Goal: Task Accomplishment & Management: Use online tool/utility

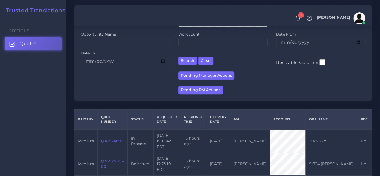
scroll to position [120, 0]
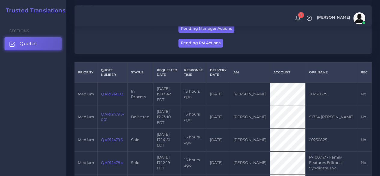
click at [117, 94] on link "QAR124803" at bounding box center [112, 94] width 22 height 5
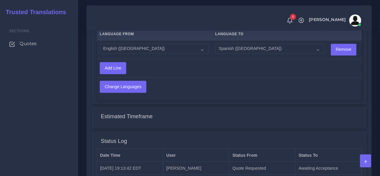
scroll to position [511, 0]
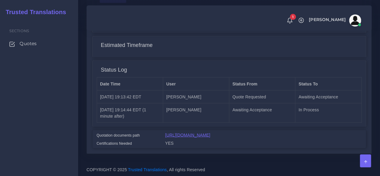
click at [184, 135] on link "[URL][DOMAIN_NAME]" at bounding box center [187, 134] width 45 height 5
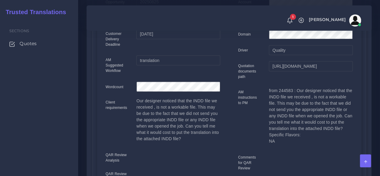
scroll to position [0, 0]
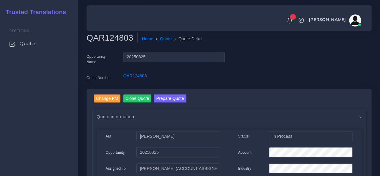
click at [116, 38] on h2 "QAR124803" at bounding box center [112, 38] width 51 height 10
copy h2 "QAR124803"
click at [246, 149] on div "Account" at bounding box center [296, 153] width 124 height 12
click at [164, 101] on button "Prepare Quote" at bounding box center [170, 98] width 32 height 8
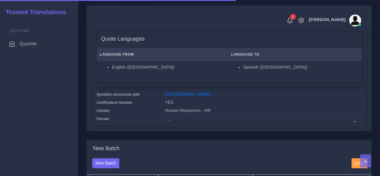
scroll to position [120, 0]
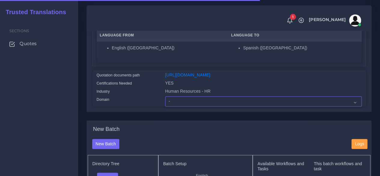
click at [175, 106] on select "- Advertising and Media Agriculture, Forestry and Fishing Architecture, Buildin…" at bounding box center [263, 101] width 197 height 10
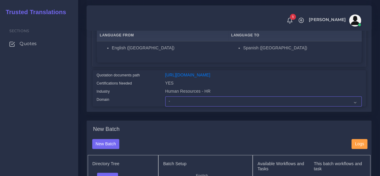
select select "Human Resources - HR"
click at [165, 106] on select "- Advertising and Media Agriculture, Forestry and Fishing Architecture, Buildin…" at bounding box center [263, 101] width 197 height 10
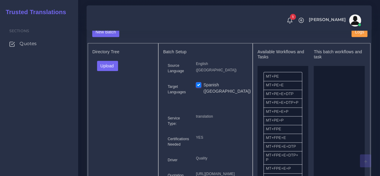
scroll to position [240, 0]
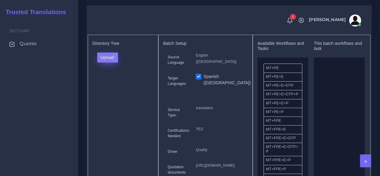
click at [107, 63] on button "Upload" at bounding box center [107, 57] width 21 height 10
click at [110, 84] on label "Files" at bounding box center [117, 80] width 41 height 8
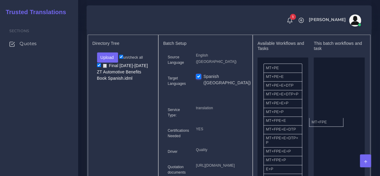
drag, startPoint x: 286, startPoint y: 136, endPoint x: 321, endPoint y: 131, distance: 34.8
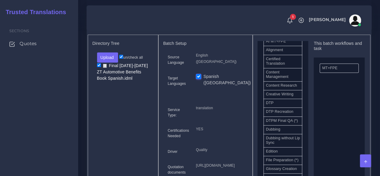
scroll to position [180, 0]
drag, startPoint x: 297, startPoint y: 121, endPoint x: 340, endPoint y: 122, distance: 43.0
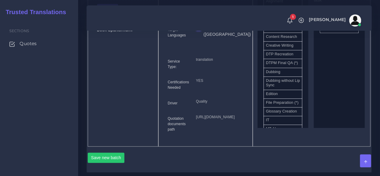
scroll to position [391, 0]
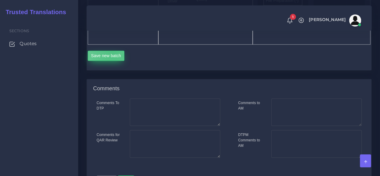
click at [112, 61] on button "Save new batch" at bounding box center [106, 56] width 37 height 10
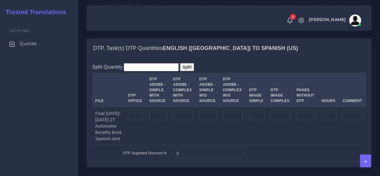
scroll to position [541, 0]
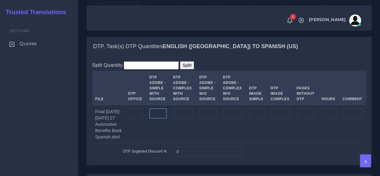
click at [155, 118] on input "number" at bounding box center [157, 113] width 17 height 10
type input "10"
click at [179, 118] on input "number" at bounding box center [183, 113] width 20 height 10
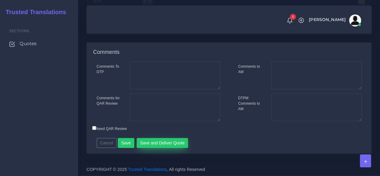
scroll to position [886, 0]
type input "22"
click at [119, 143] on button "Save" at bounding box center [126, 143] width 17 height 10
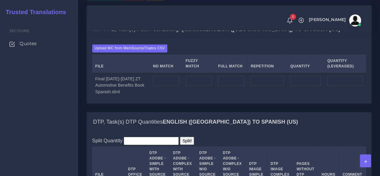
scroll to position [481, 0]
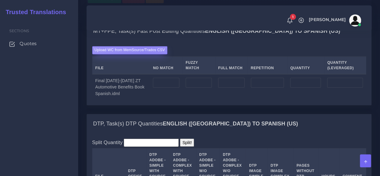
click at [142, 54] on label "Upload WC from MemSource/Trados CSV" at bounding box center [129, 50] width 75 height 8
click at [0, 0] on input "Upload WC from MemSource/Trados CSV" at bounding box center [0, 0] width 0 height 0
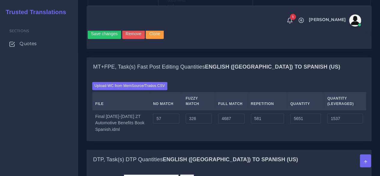
scroll to position [451, 0]
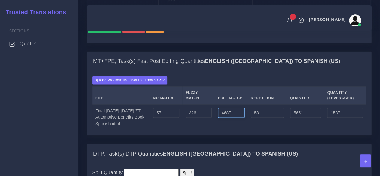
drag, startPoint x: 244, startPoint y: 155, endPoint x: 209, endPoint y: 153, distance: 35.2
click at [209, 130] on tr "Final 2025-2026 ZT Automotive Benefits Book Spanish.idml 57 326 4687 581 5651 1…" at bounding box center [229, 117] width 274 height 26
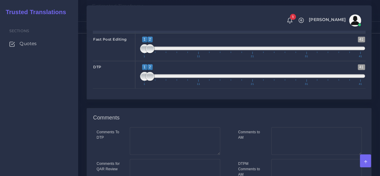
scroll to position [812, 0]
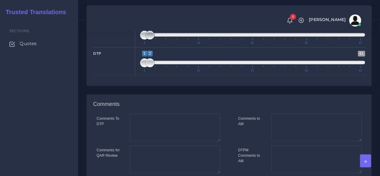
type input "1334"
type input "2298"
type input "698"
type input "1;1"
drag, startPoint x: 148, startPoint y: 76, endPoint x: 142, endPoint y: 82, distance: 8.3
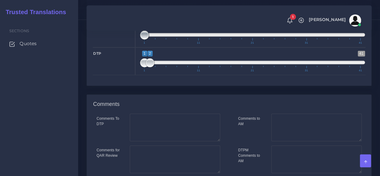
click at [143, 40] on span at bounding box center [144, 35] width 9 height 9
type input "2;2"
click at [147, 67] on span at bounding box center [149, 62] width 9 height 9
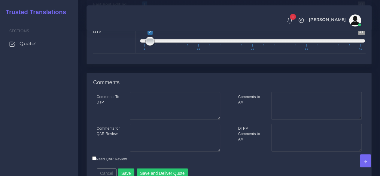
scroll to position [842, 0]
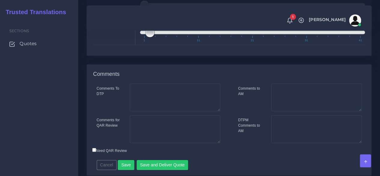
click at [291, 147] on div "Comments to AM DTPM Comments to AM" at bounding box center [300, 115] width 142 height 63
click at [285, 111] on textarea "Comments to AM" at bounding box center [316, 98] width 90 height 28
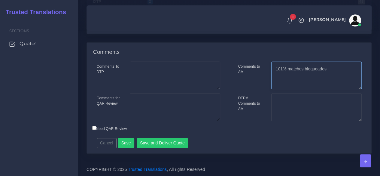
scroll to position [903, 0]
type textarea "101% matches bloqueados"
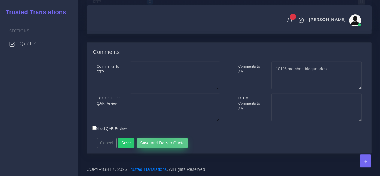
click at [161, 142] on button "Save and Deliver Quote" at bounding box center [163, 143] width 52 height 10
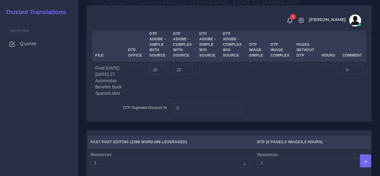
scroll to position [543, 0]
